Goal: Transaction & Acquisition: Purchase product/service

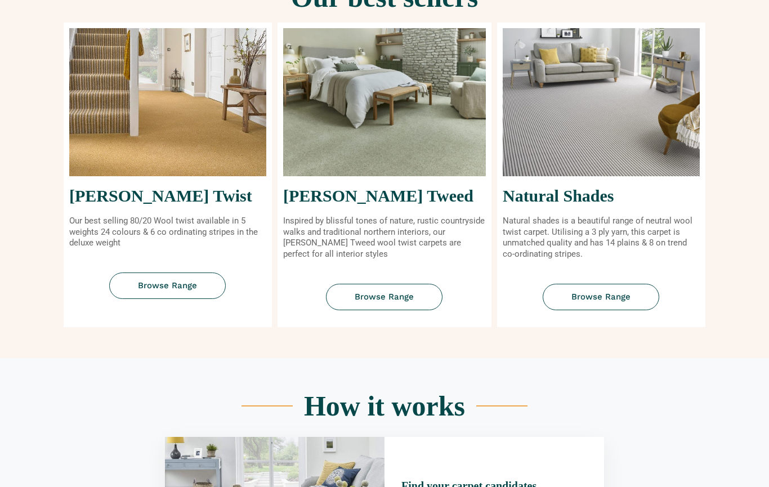
scroll to position [463, 0]
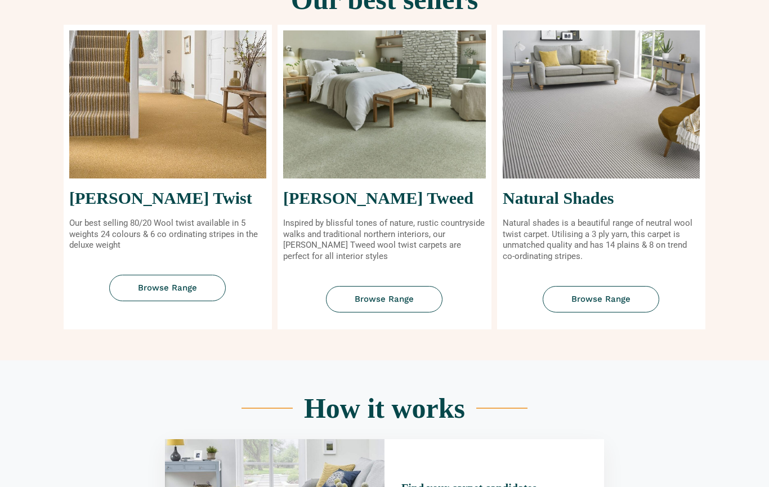
click at [154, 290] on span "Browse Range" at bounding box center [167, 288] width 59 height 8
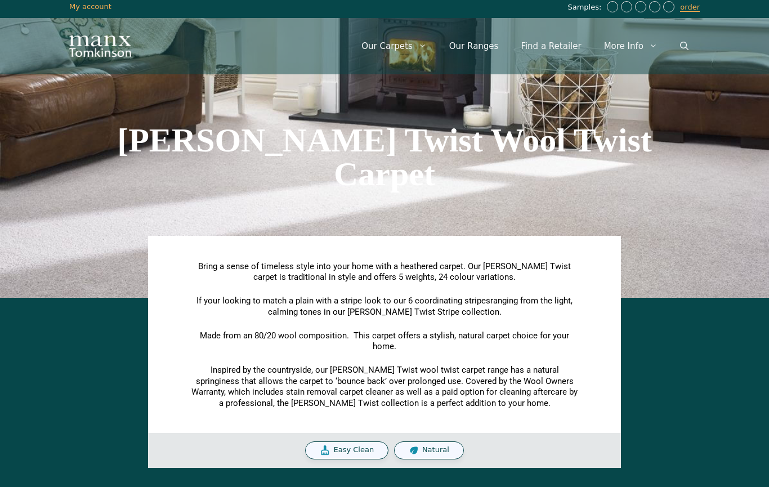
scroll to position [28, 0]
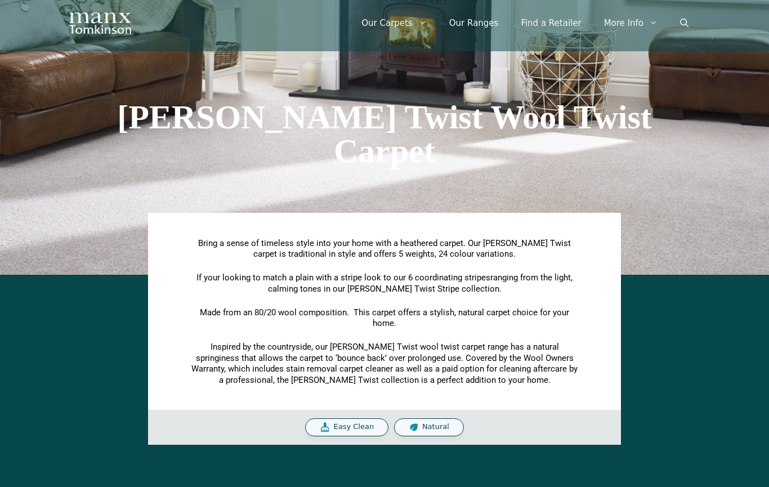
click at [45, 151] on section "Tomkinson Twist Wool Twist Carpet" at bounding box center [384, 133] width 769 height 281
click at [359, 430] on div "Easy Clean" at bounding box center [346, 427] width 83 height 18
click at [427, 426] on span "Natural" at bounding box center [435, 427] width 27 height 10
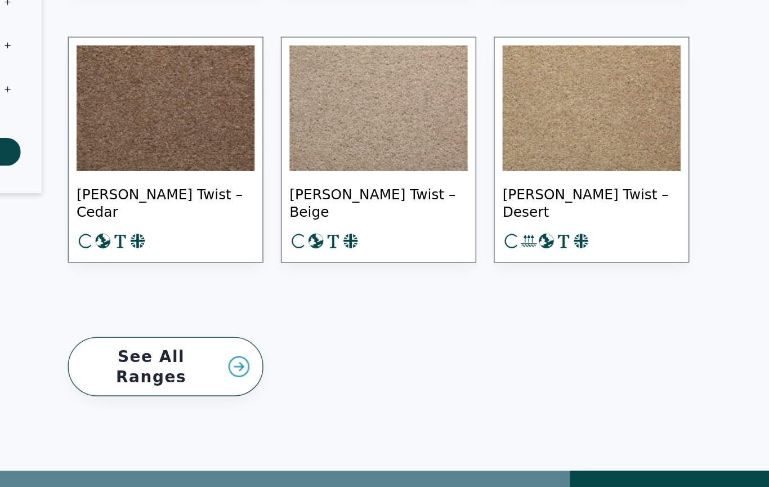
scroll to position [1675, 0]
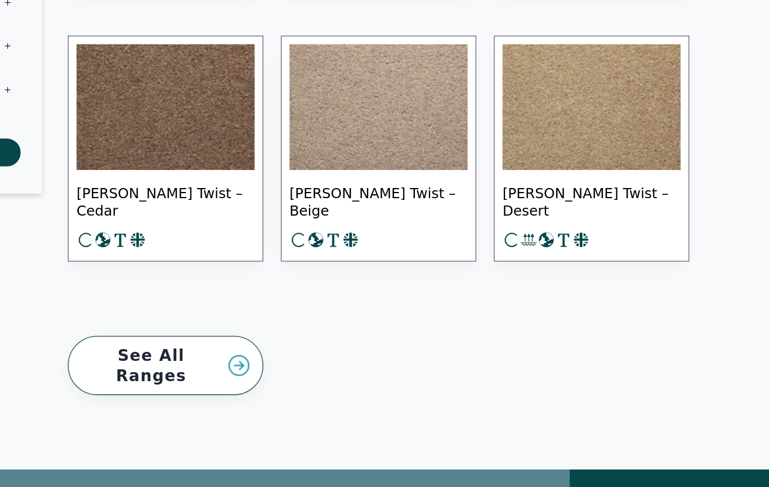
click at [267, 353] on link "See All Ranges" at bounding box center [330, 372] width 126 height 39
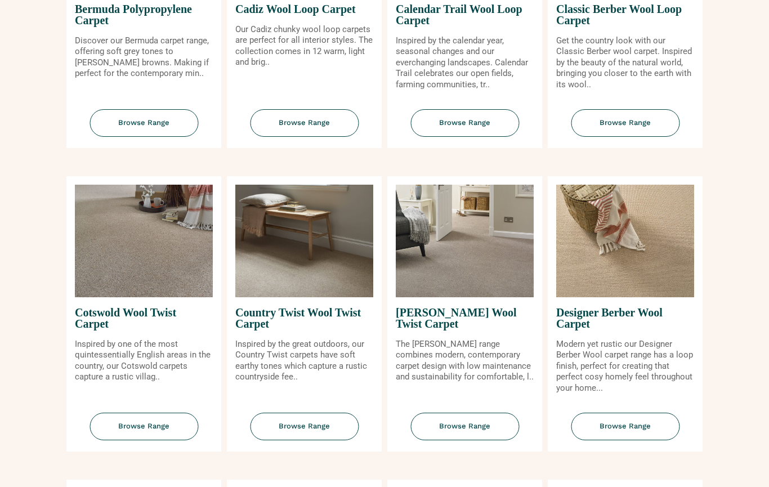
scroll to position [339, 0]
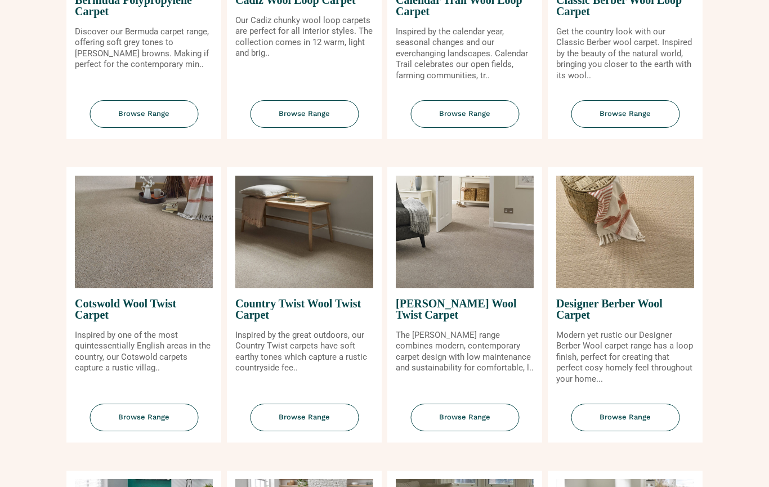
click at [624, 431] on span "Browse Range" at bounding box center [625, 418] width 109 height 28
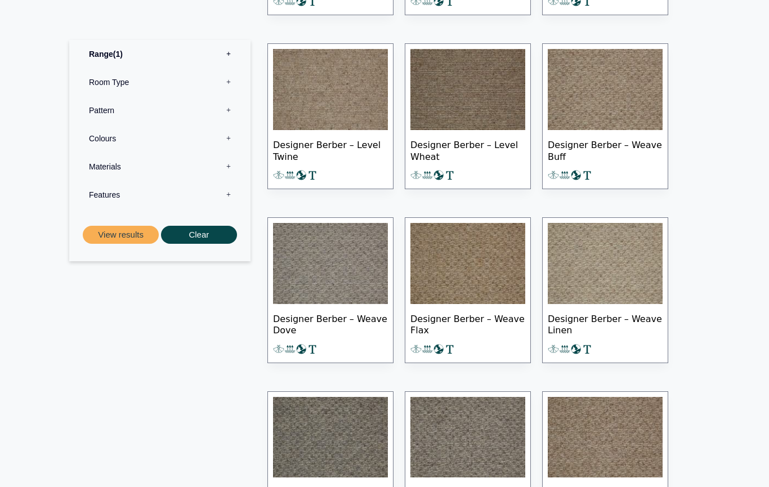
scroll to position [960, 0]
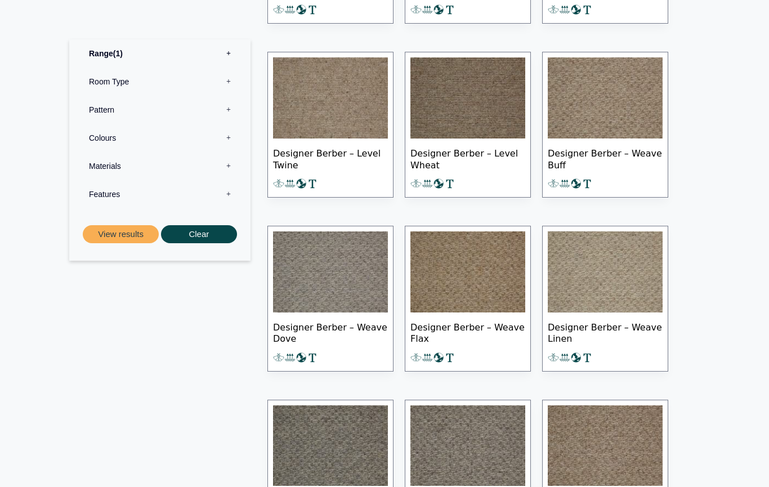
click at [599, 281] on img at bounding box center [605, 272] width 115 height 81
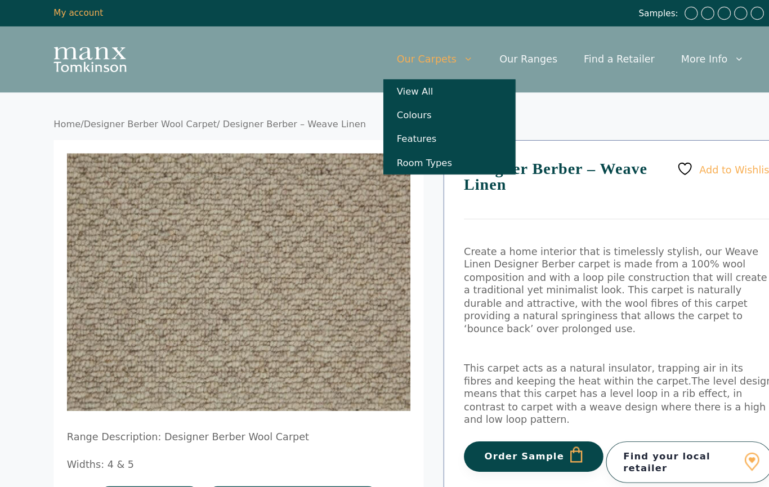
click at [377, 142] on link "Room Types" at bounding box center [406, 138] width 113 height 20
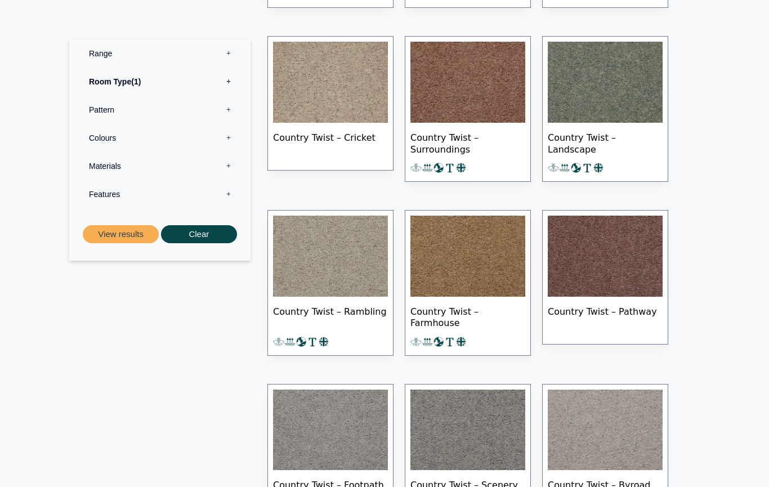
scroll to position [1536, 0]
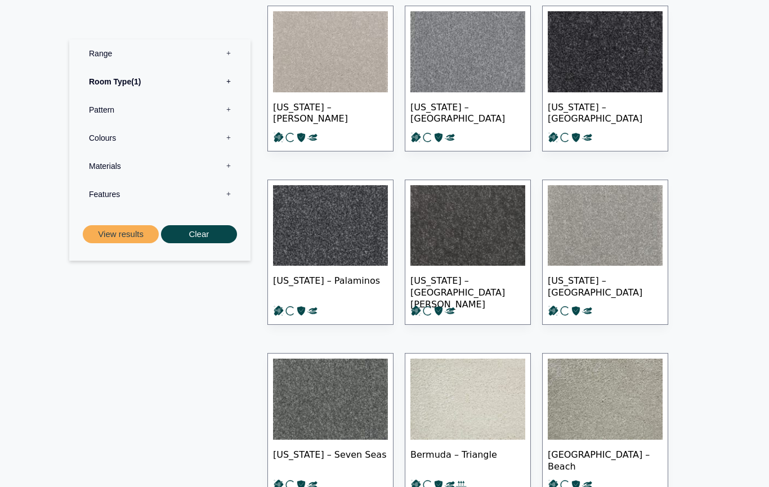
click at [105, 167] on label "Materials 0" at bounding box center [160, 166] width 164 height 28
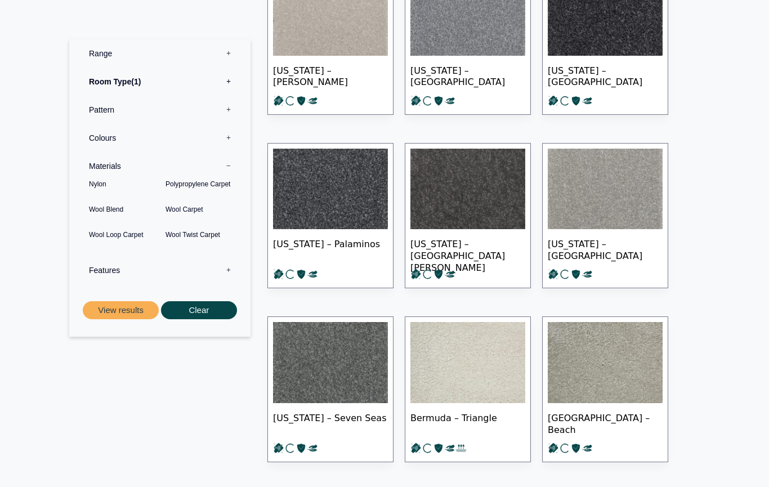
scroll to position [2472, 0]
click at [121, 303] on button "View results" at bounding box center [121, 310] width 76 height 19
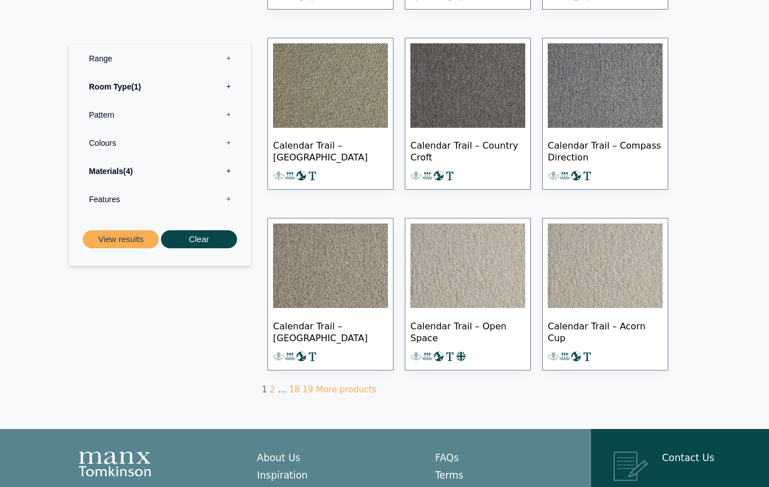
scroll to position [659, 0]
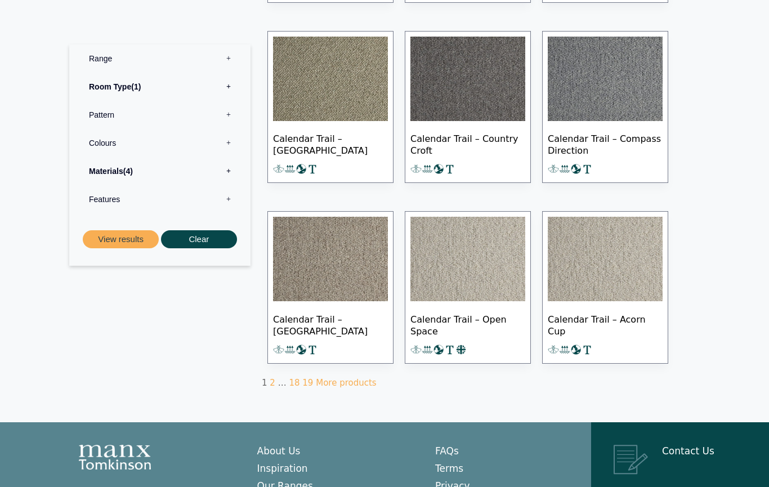
click at [464, 256] on img at bounding box center [467, 259] width 115 height 84
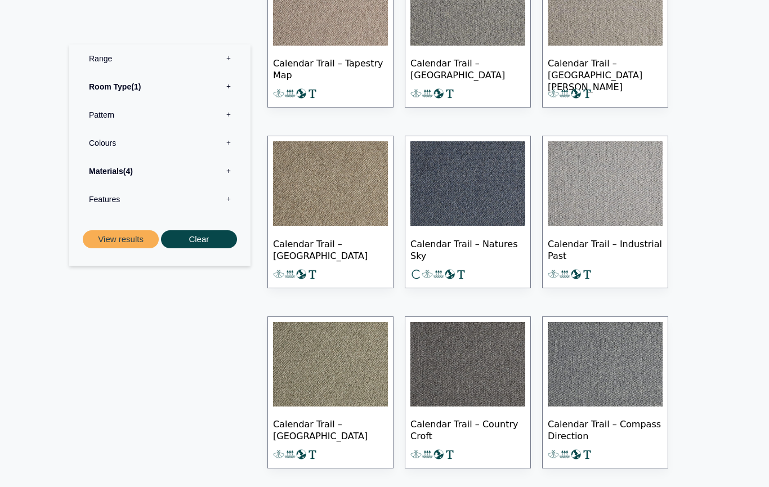
scroll to position [369, 0]
